Goal: Task Accomplishment & Management: Manage account settings

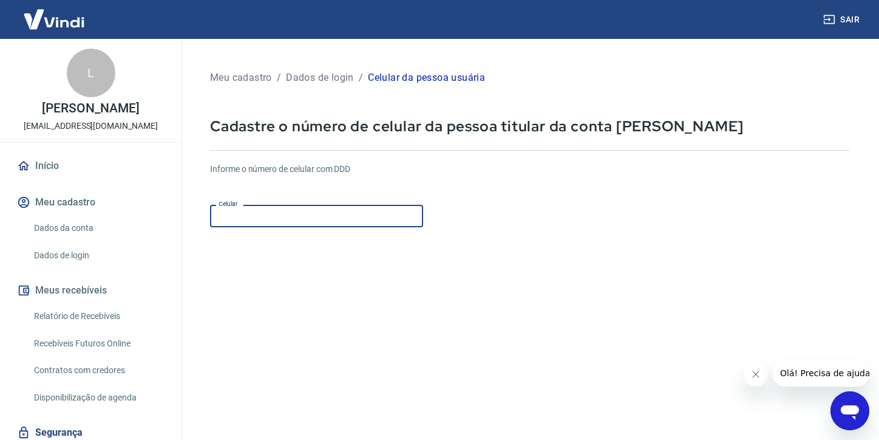
click at [276, 212] on input "Celular" at bounding box center [316, 216] width 213 height 22
type input "[PHONE_NUMBER]"
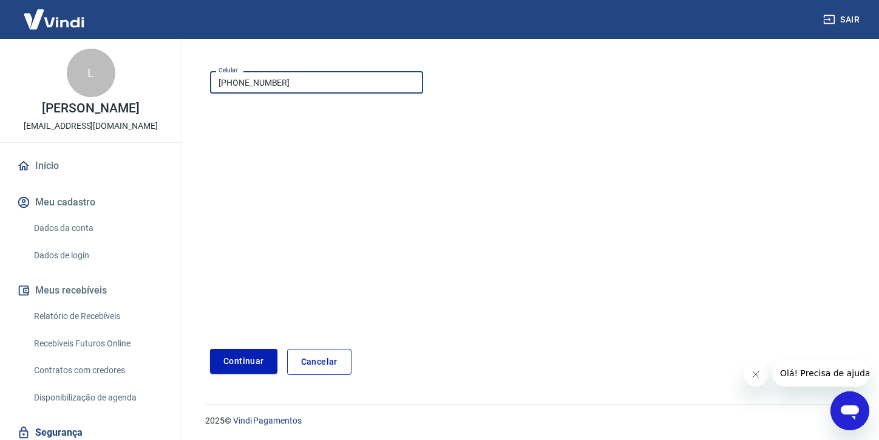
scroll to position [135, 0]
click at [248, 359] on button "Continuar" at bounding box center [243, 359] width 67 height 25
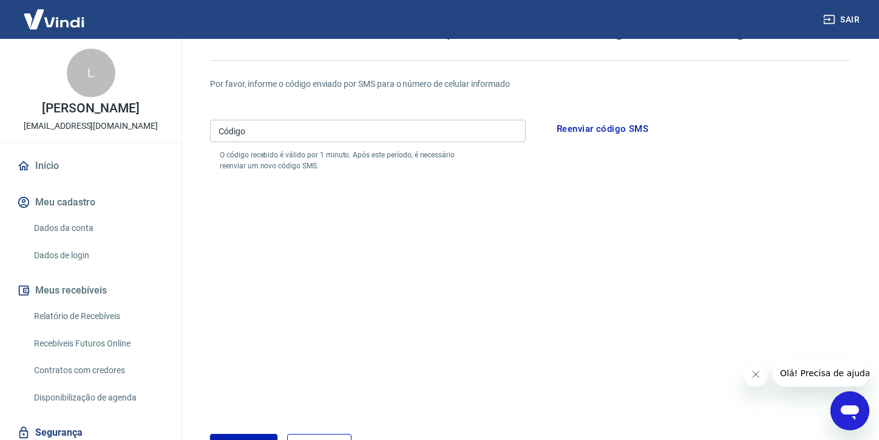
scroll to position [74, 0]
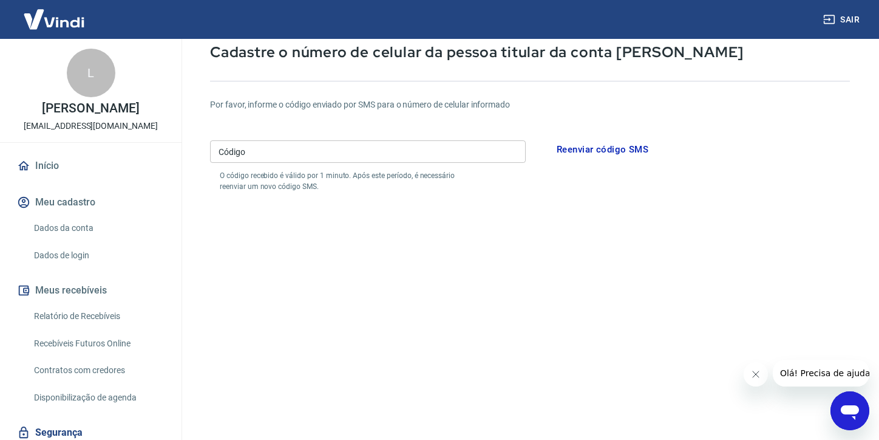
click at [255, 155] on input "Código" at bounding box center [368, 151] width 316 height 22
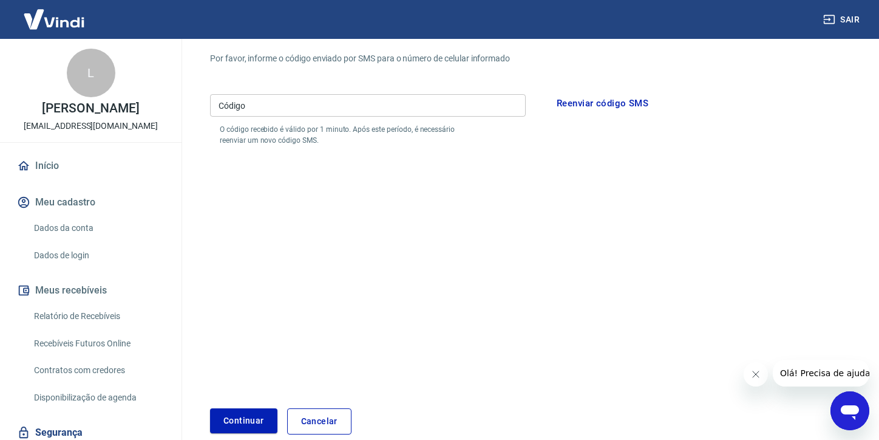
scroll to position [123, 0]
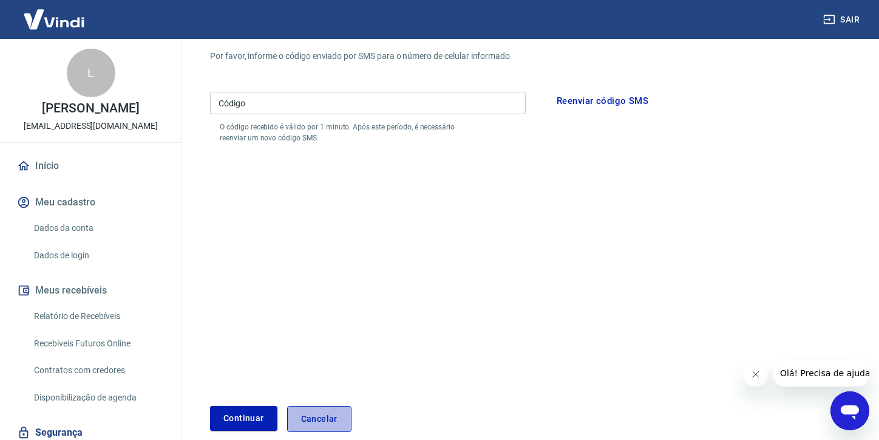
click at [338, 416] on link "Cancelar" at bounding box center [319, 419] width 64 height 26
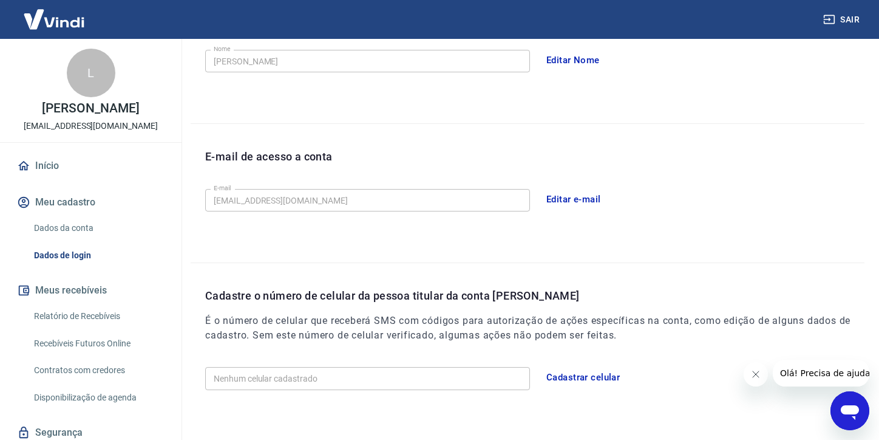
scroll to position [296, 0]
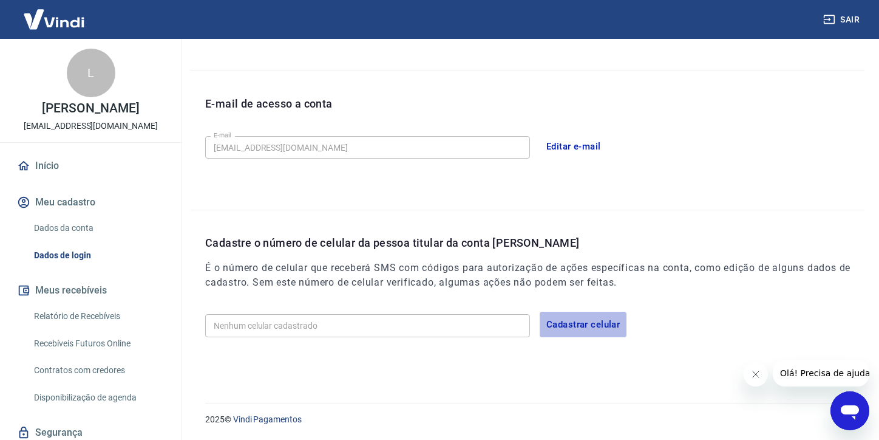
click at [573, 327] on button "Cadastrar celular" at bounding box center [583, 323] width 87 height 25
